Goal: Manage account settings

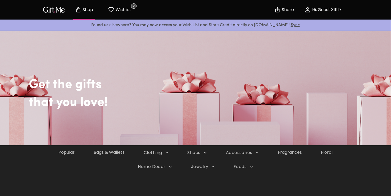
click at [113, 3] on button "Wishlist 2" at bounding box center [119, 9] width 29 height 17
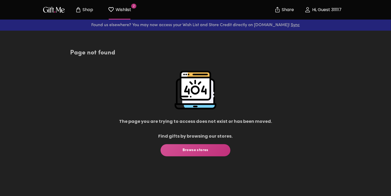
click at [321, 10] on p "Hi, Guest 311117" at bounding box center [326, 10] width 31 height 4
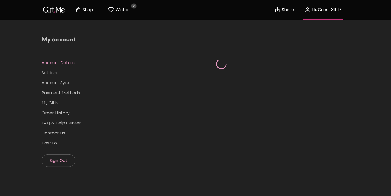
select select "US"
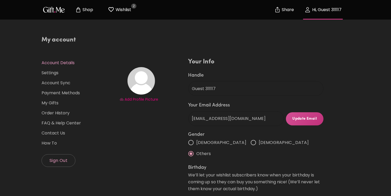
click at [259, 143] on span "[DEMOGRAPHIC_DATA]" at bounding box center [284, 142] width 50 height 7
click at [248, 143] on input "[DEMOGRAPHIC_DATA]" at bounding box center [253, 142] width 11 height 11
radio input "true"
click at [115, 11] on p "Wishlist" at bounding box center [122, 9] width 17 height 7
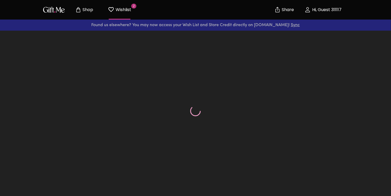
click at [89, 12] on p "Shop" at bounding box center [87, 10] width 12 height 4
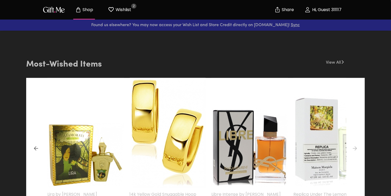
scroll to position [159, 0]
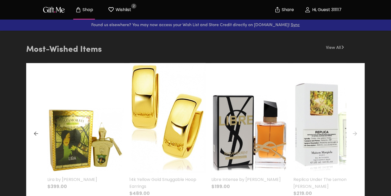
click at [156, 125] on img at bounding box center [167, 118] width 77 height 110
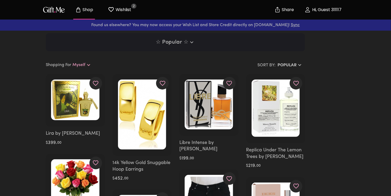
click at [61, 11] on img "button" at bounding box center [54, 10] width 24 height 8
